Goal: Transaction & Acquisition: Book appointment/travel/reservation

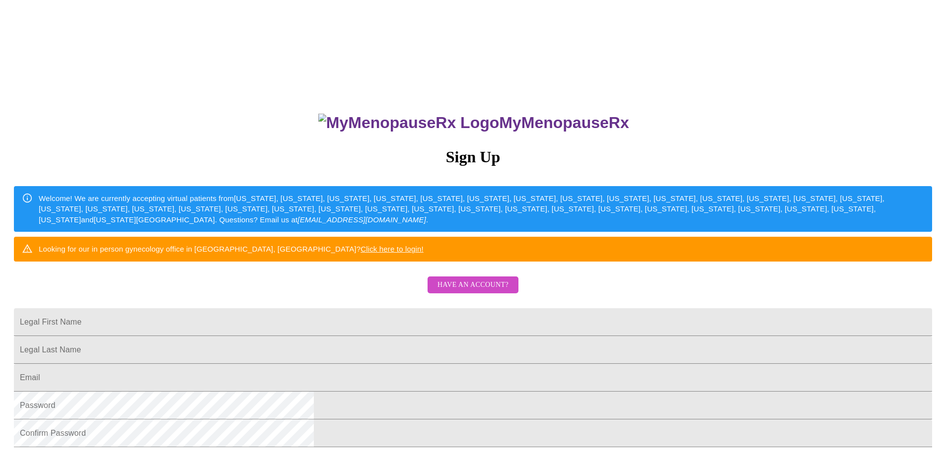
click at [487, 291] on span "Have an account?" at bounding box center [472, 285] width 71 height 12
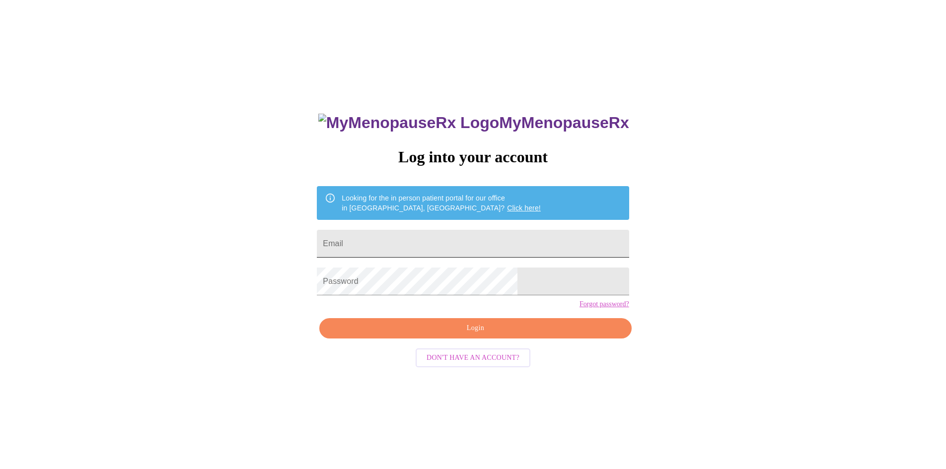
click at [462, 235] on input "Email" at bounding box center [473, 244] width 312 height 28
type input "[EMAIL_ADDRESS][DOMAIN_NAME]"
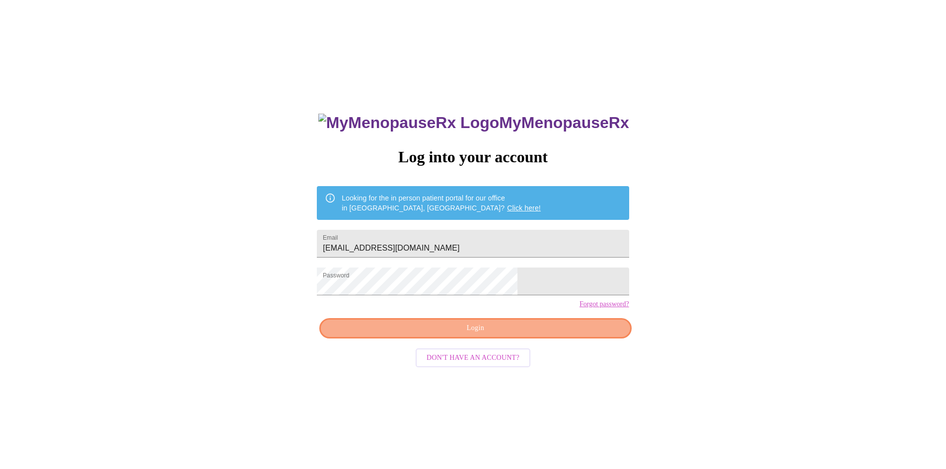
click at [553, 335] on span "Login" at bounding box center [475, 328] width 289 height 12
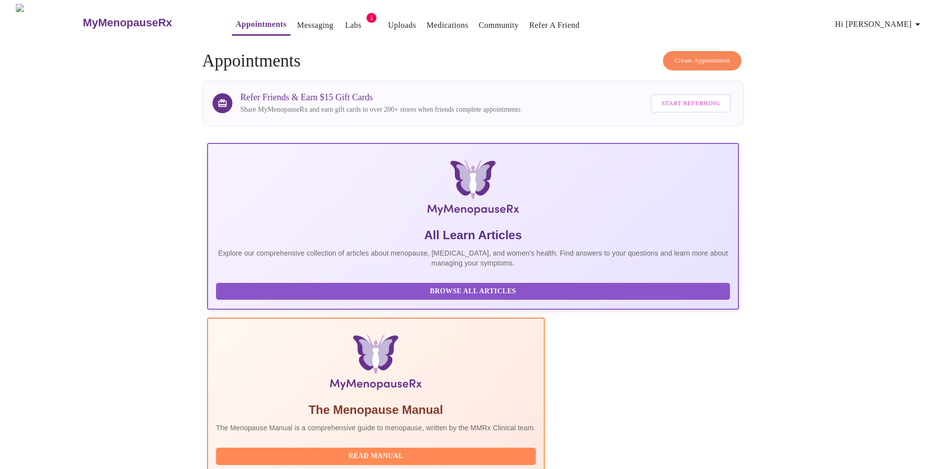
click at [725, 55] on span "Create Appointment" at bounding box center [702, 60] width 56 height 11
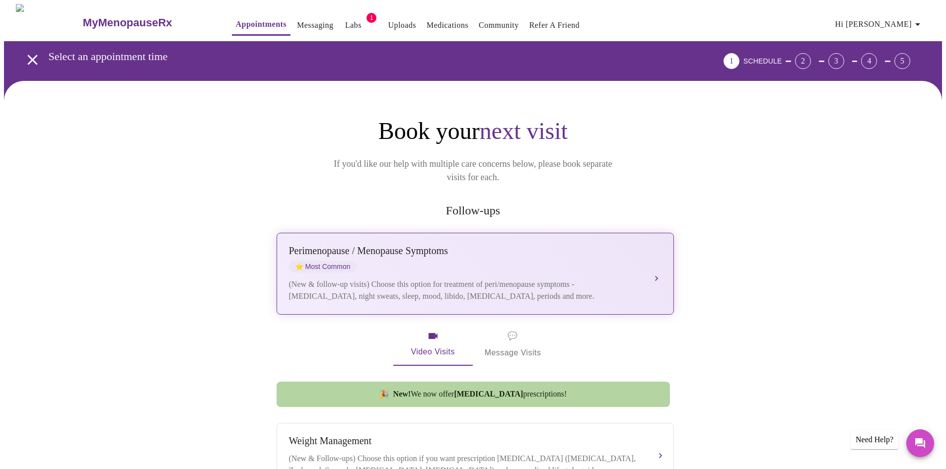
click at [504, 245] on div "Perimenopause / Menopause Symptoms" at bounding box center [465, 250] width 352 height 11
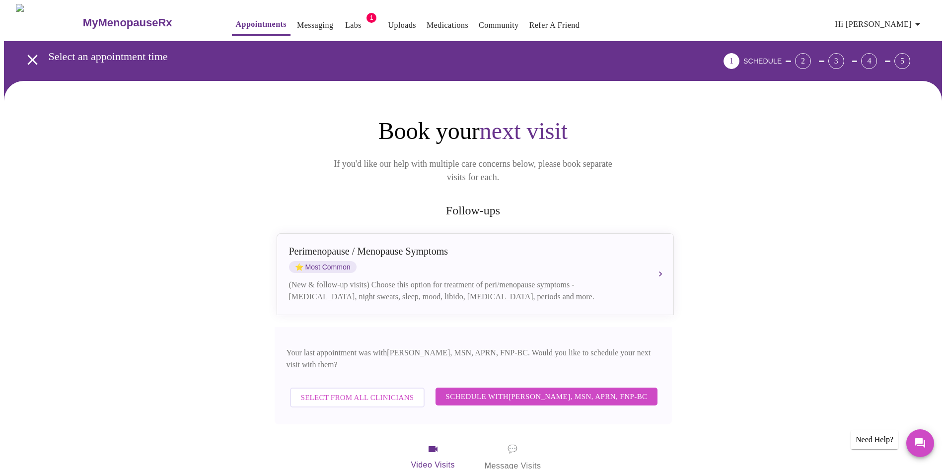
click at [489, 390] on span "Schedule with [PERSON_NAME], MSN, APRN, FNP-BC" at bounding box center [546, 396] width 202 height 13
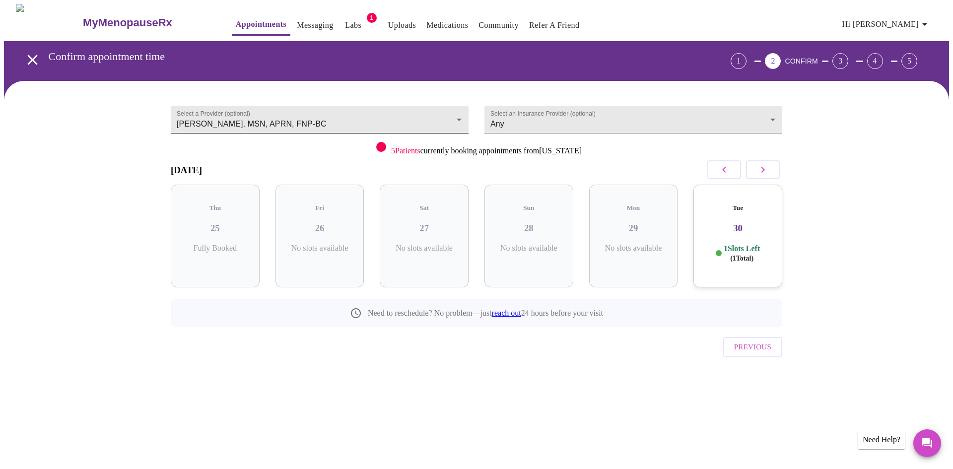
click at [264, 120] on body "MyMenopauseRx Appointments Messaging Labs 1 Uploads Medications Community Refer…" at bounding box center [476, 205] width 945 height 403
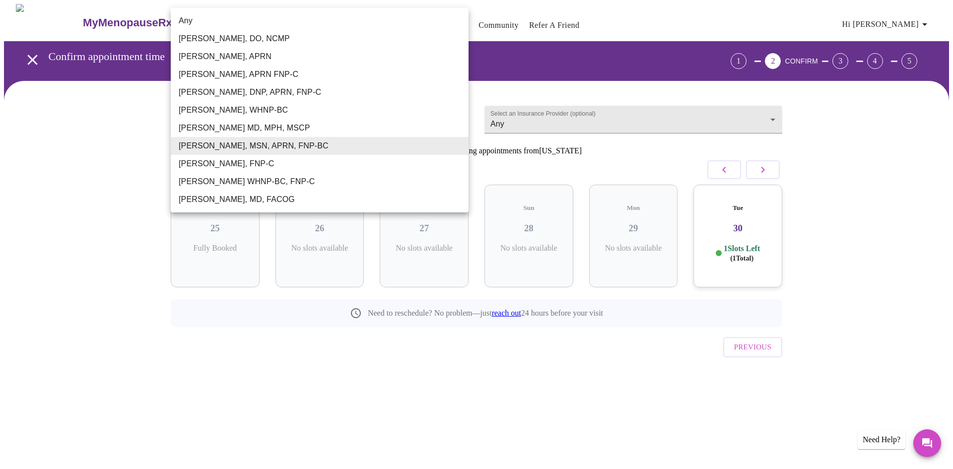
click at [232, 52] on li "[PERSON_NAME], APRN" at bounding box center [320, 57] width 298 height 18
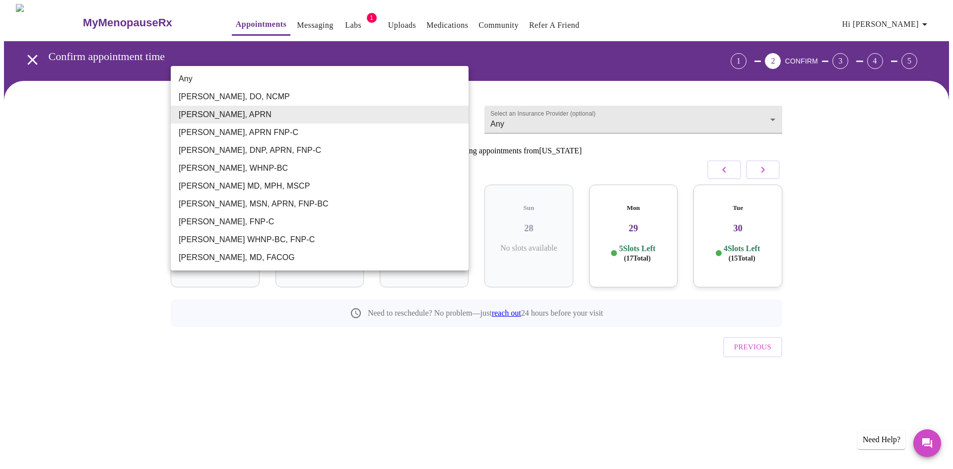
click at [305, 119] on body "MyMenopauseRx Appointments Messaging Labs 1 Uploads Medications Community Refer…" at bounding box center [476, 205] width 945 height 403
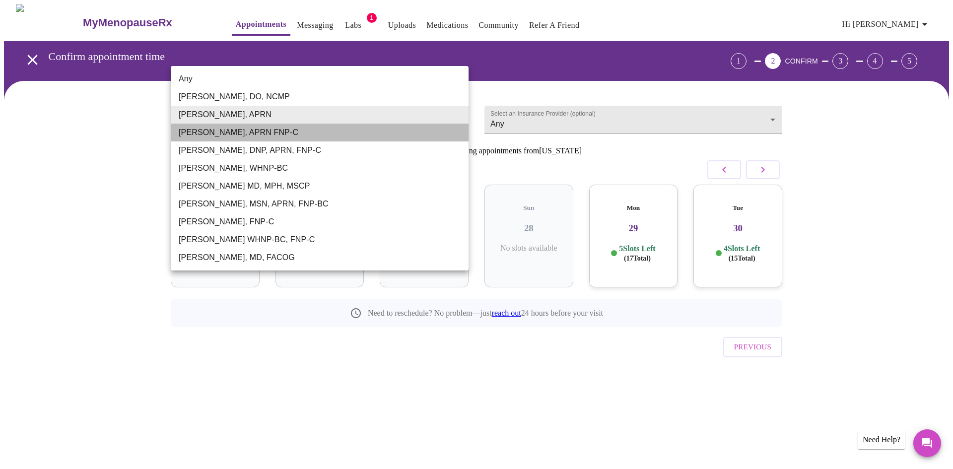
click at [309, 134] on li "[PERSON_NAME], APRN FNP-C" at bounding box center [320, 133] width 298 height 18
type input "[PERSON_NAME], APRN FNP-C"
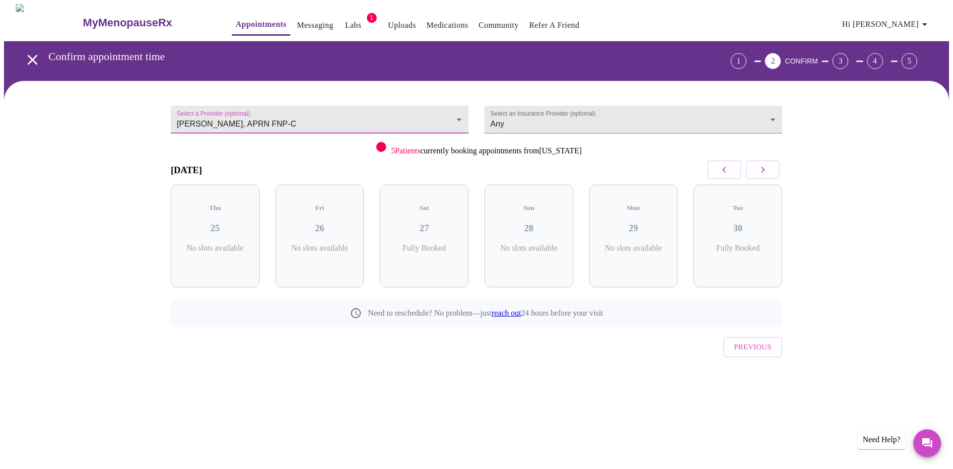
click at [295, 123] on body "MyMenopauseRx Appointments Messaging Labs 1 Uploads Medications Community Refer…" at bounding box center [476, 205] width 945 height 403
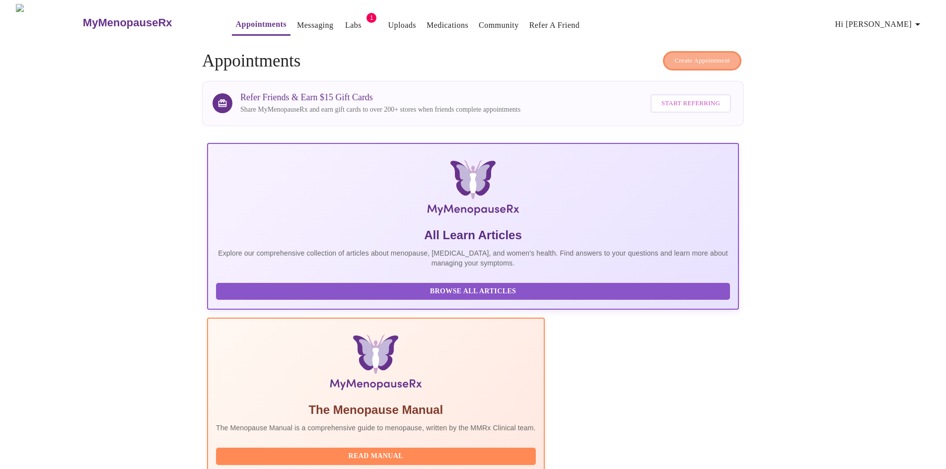
click at [700, 58] on span "Create Appointment" at bounding box center [702, 60] width 56 height 11
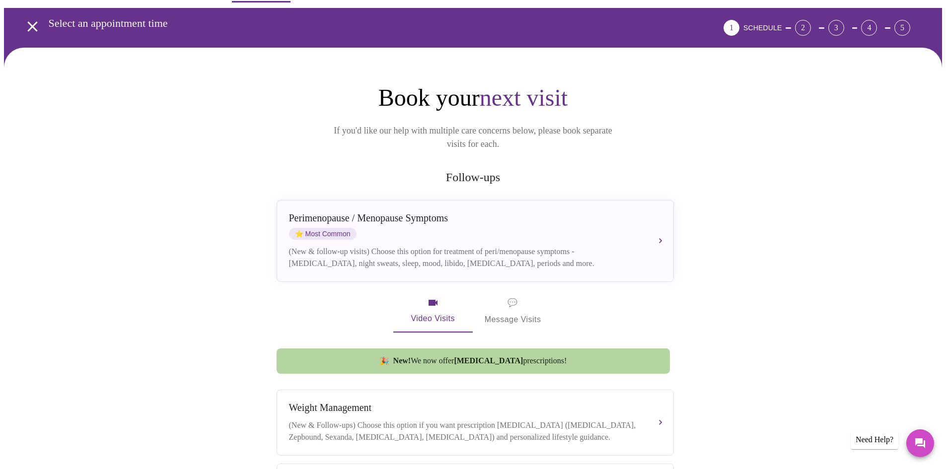
scroll to position [50, 0]
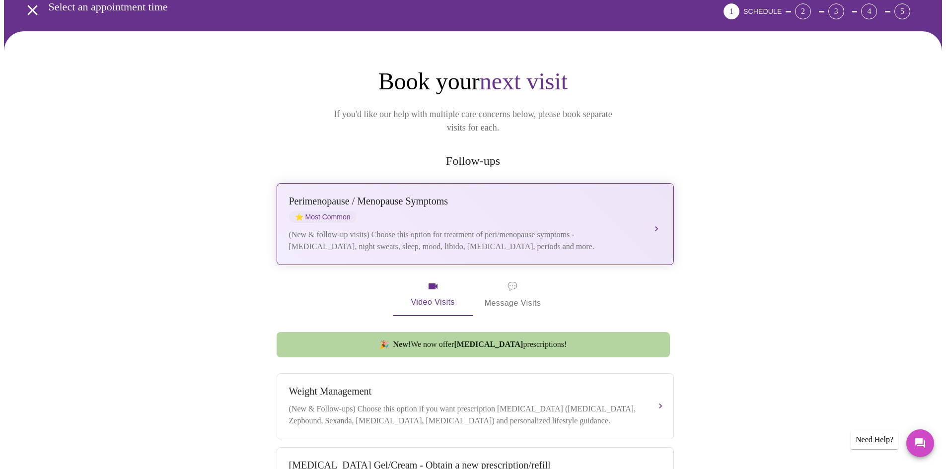
click at [398, 229] on div "(New & follow-up visits) Choose this option for treatment of peri/menopause sym…" at bounding box center [465, 241] width 352 height 24
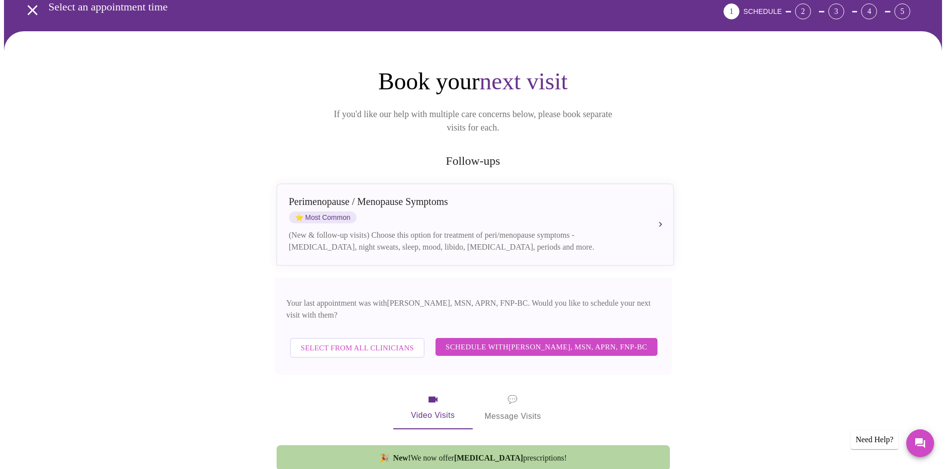
click at [389, 341] on span "Select from All Clinicians" at bounding box center [357, 347] width 113 height 13
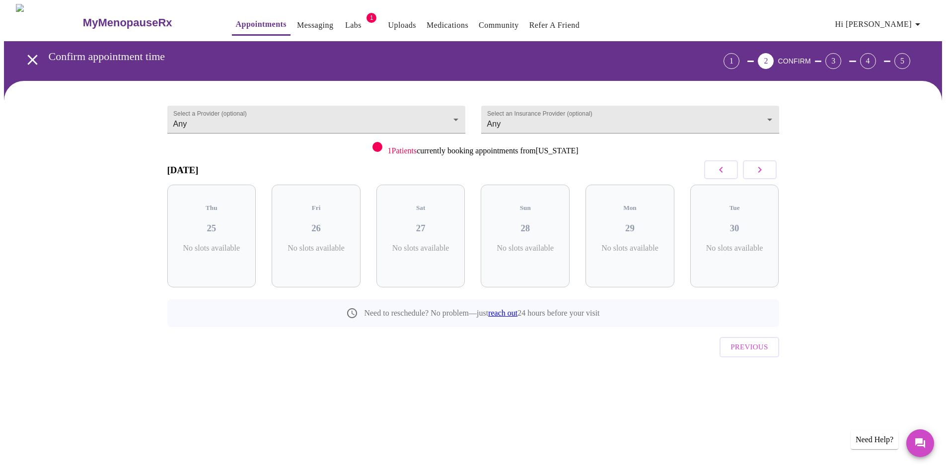
scroll to position [0, 0]
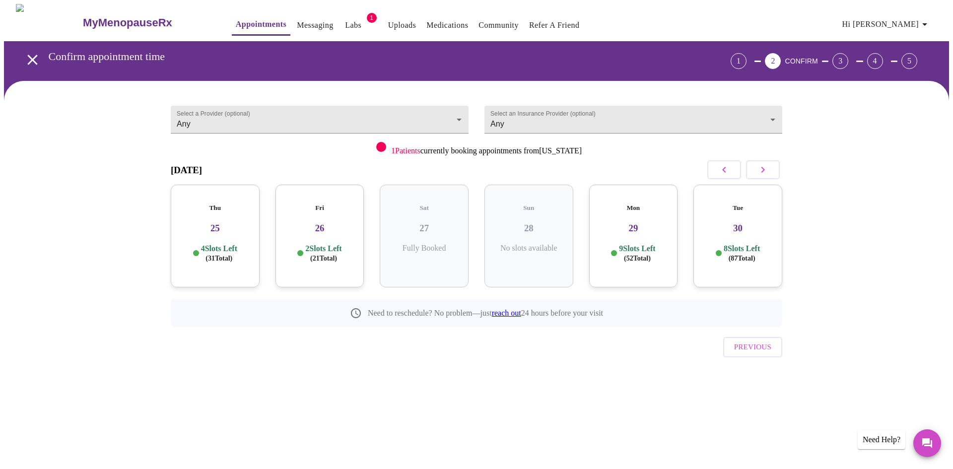
click at [327, 244] on p "2 Slots Left ( 21 Total)" at bounding box center [323, 253] width 36 height 19
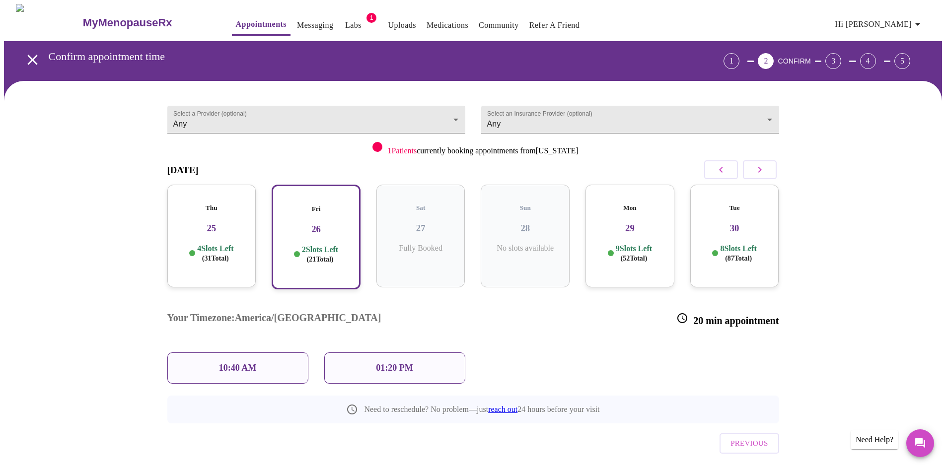
click at [292, 352] on div "10:40 AM" at bounding box center [237, 367] width 141 height 31
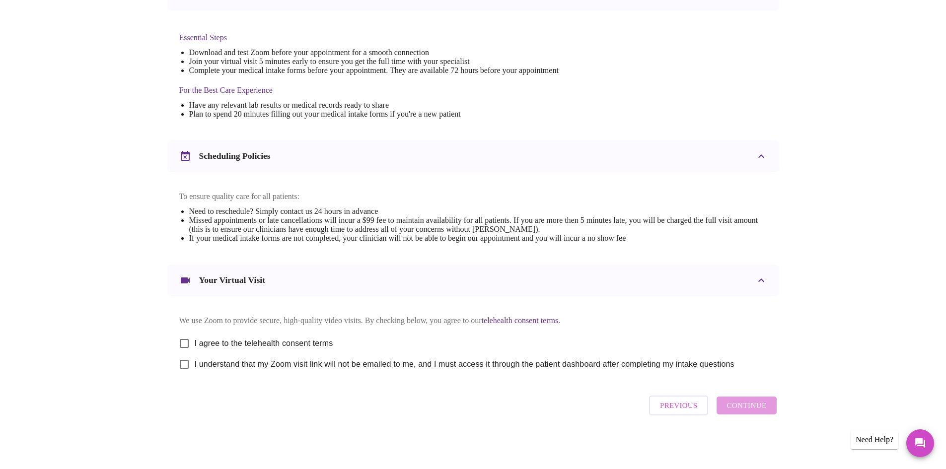
scroll to position [251, 0]
click at [278, 333] on label "I agree to the telehealth consent terms" at bounding box center [253, 343] width 159 height 21
click at [195, 333] on input "I agree to the telehealth consent terms" at bounding box center [184, 343] width 21 height 21
checkbox input "true"
click at [196, 365] on span "I understand that my Zoom visit link will not be emailed to me, and I must acce…" at bounding box center [465, 364] width 540 height 12
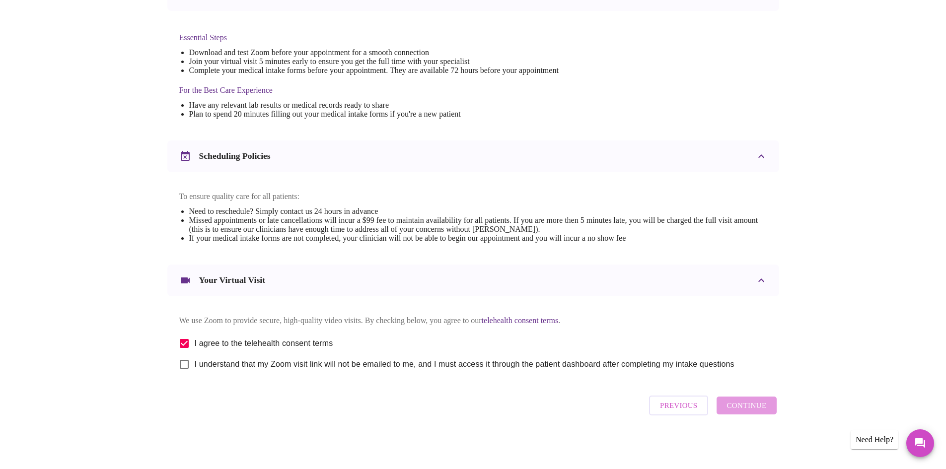
click at [195, 365] on input "I understand that my Zoom visit link will not be emailed to me, and I must acce…" at bounding box center [184, 364] width 21 height 21
checkbox input "true"
click at [752, 412] on span "Continue" at bounding box center [746, 405] width 40 height 13
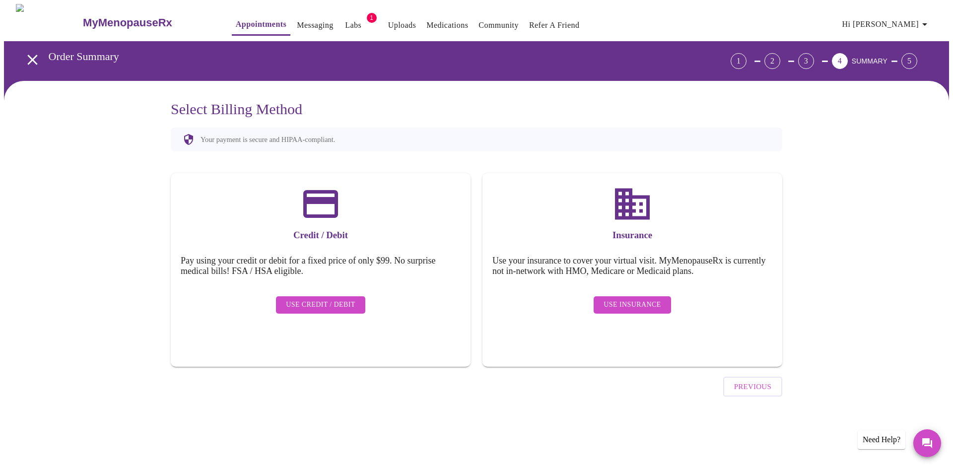
click at [642, 304] on button "Use Insurance" at bounding box center [632, 304] width 77 height 17
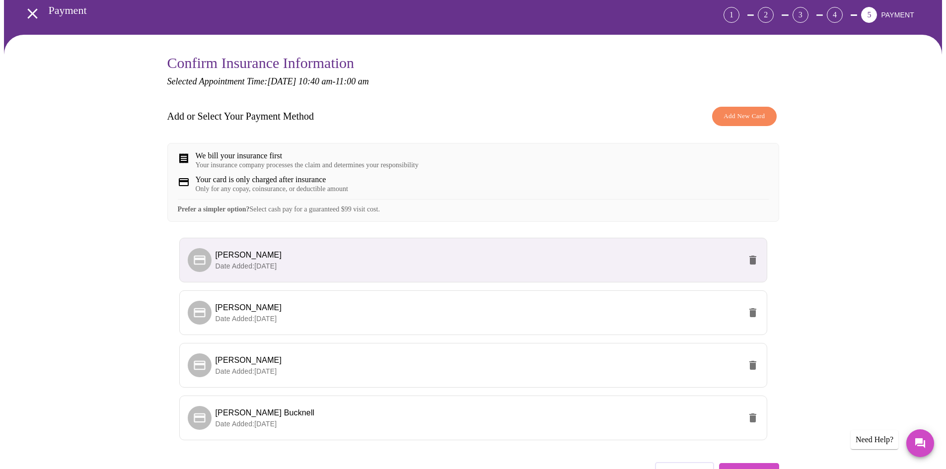
scroll to position [121, 0]
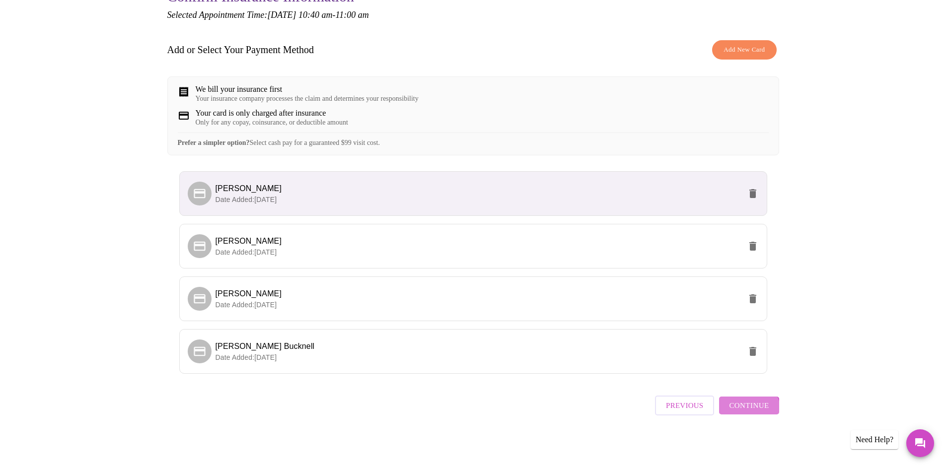
click at [749, 412] on span "Continue" at bounding box center [749, 405] width 40 height 13
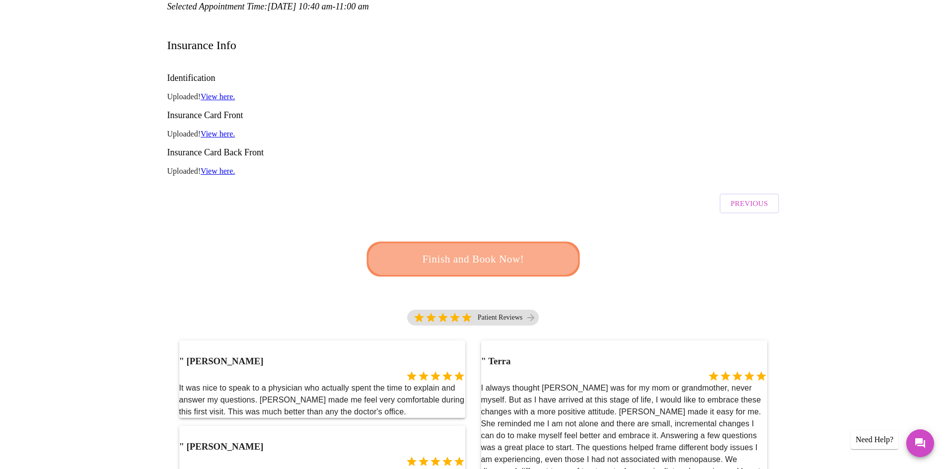
click at [501, 250] on span "Finish and Book Now!" at bounding box center [473, 259] width 184 height 18
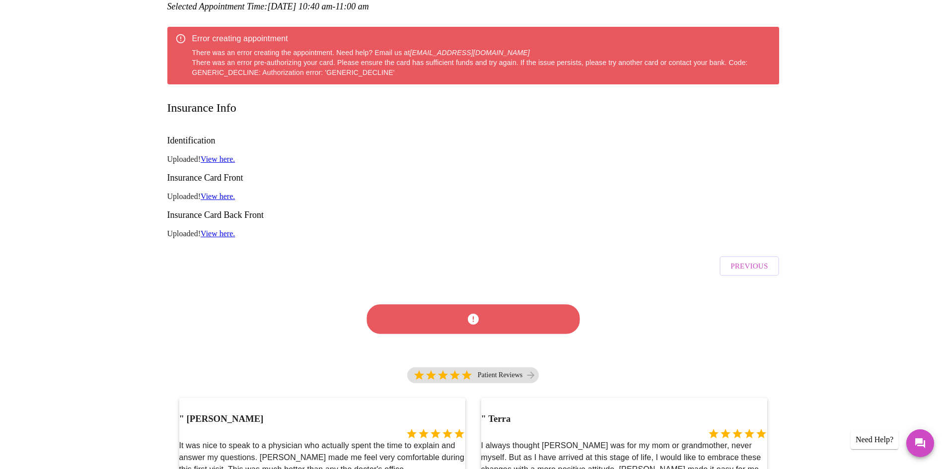
click at [750, 260] on span "Previous" at bounding box center [748, 266] width 37 height 13
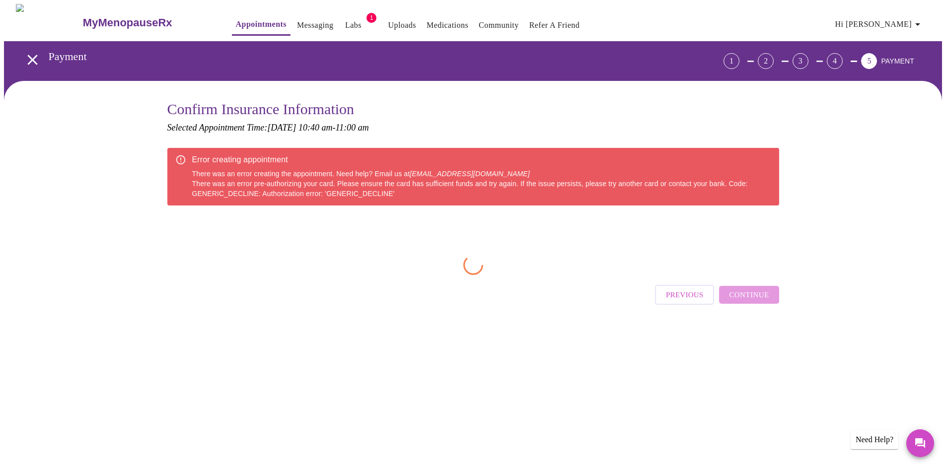
scroll to position [0, 0]
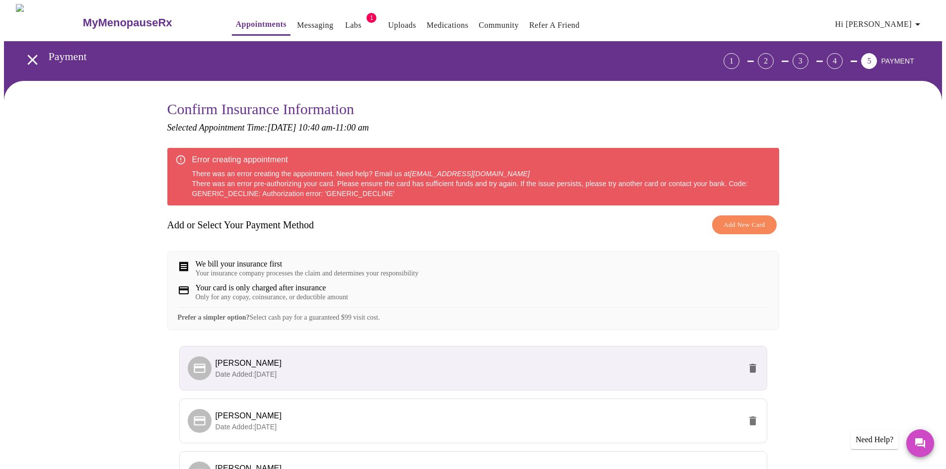
click at [447, 275] on div "We bill your insurance first Your insurance company processes the claim and det…" at bounding box center [473, 269] width 591 height 18
click at [400, 369] on span "[PERSON_NAME]" at bounding box center [477, 363] width 525 height 12
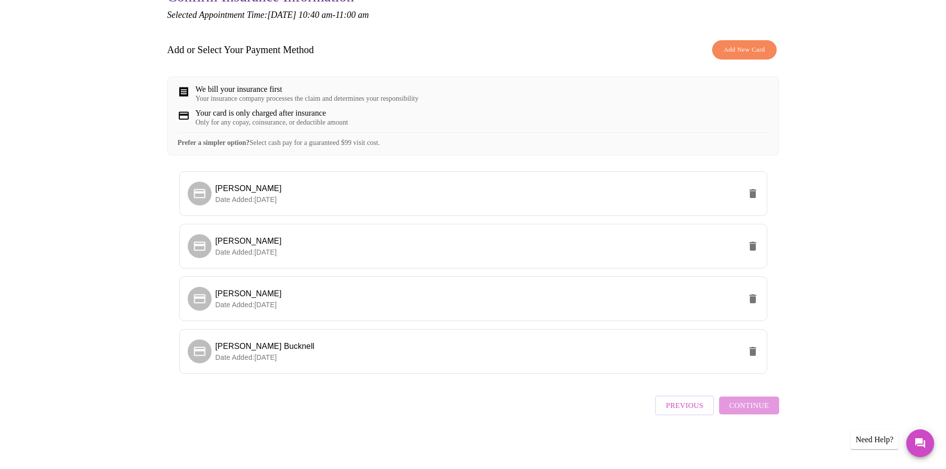
scroll to position [121, 0]
click at [632, 360] on p "Date Added: [DATE]" at bounding box center [477, 357] width 525 height 10
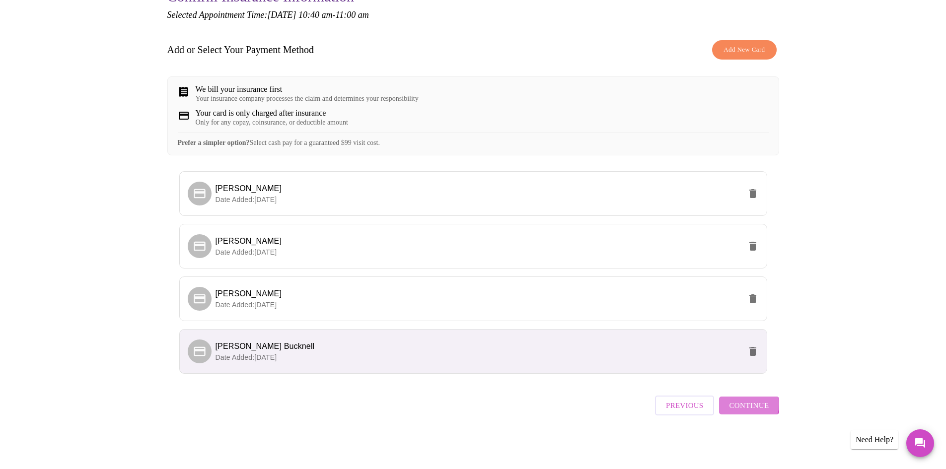
click at [749, 408] on span "Continue" at bounding box center [749, 405] width 40 height 13
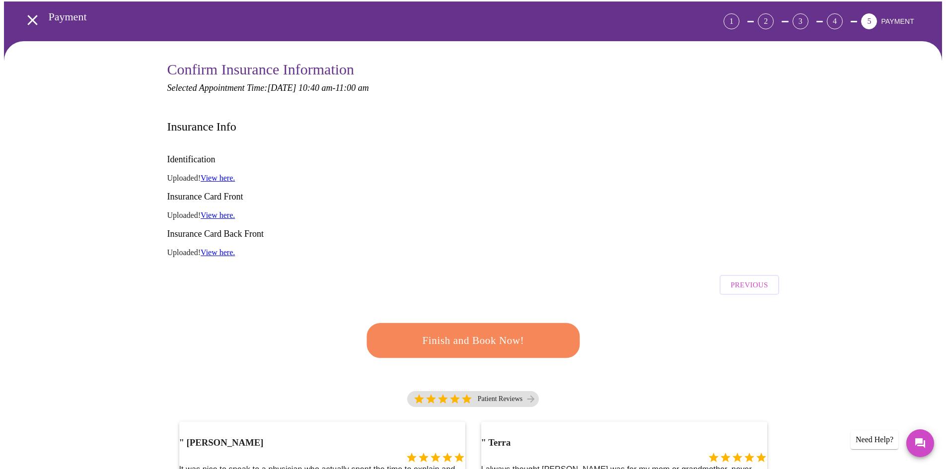
scroll to position [22, 0]
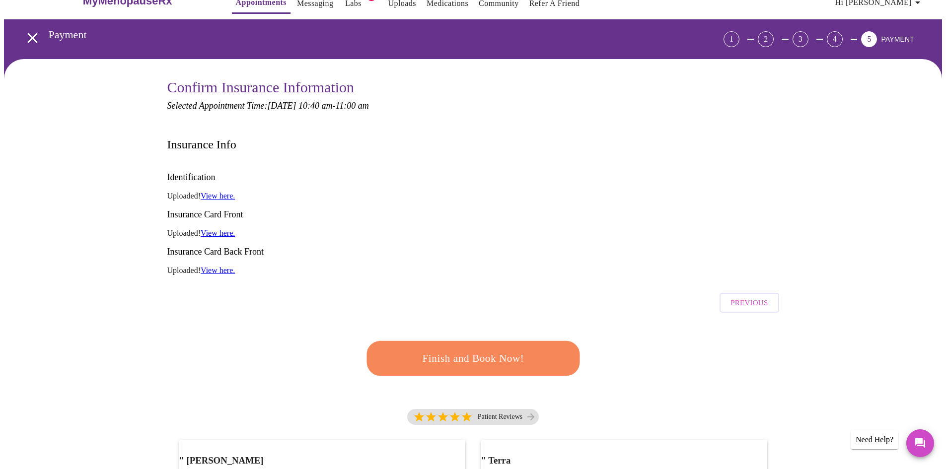
click at [233, 192] on link "View here." at bounding box center [218, 196] width 34 height 8
click at [504, 349] on span "Finish and Book Now!" at bounding box center [473, 358] width 184 height 18
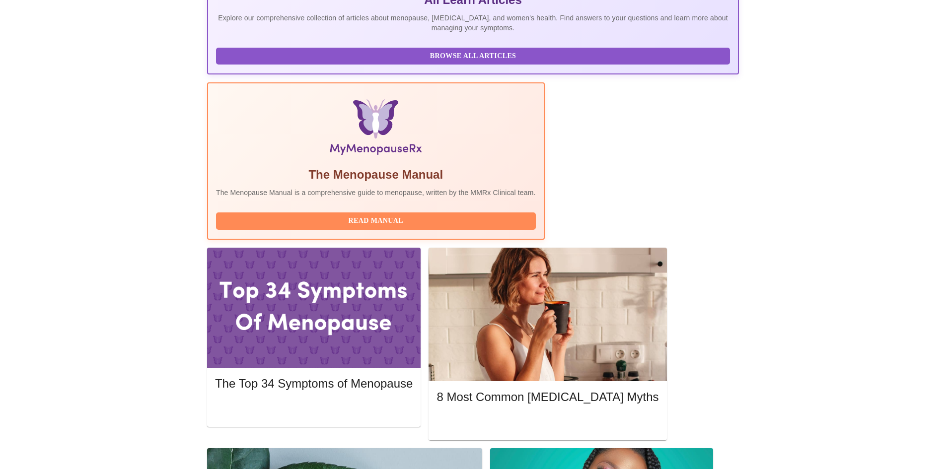
scroll to position [248, 0]
